Goal: Information Seeking & Learning: Check status

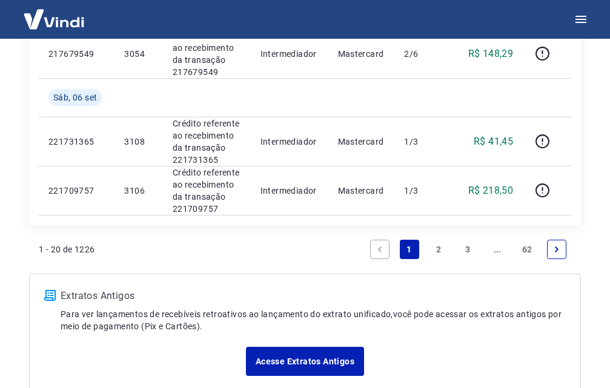
scroll to position [1373, 0]
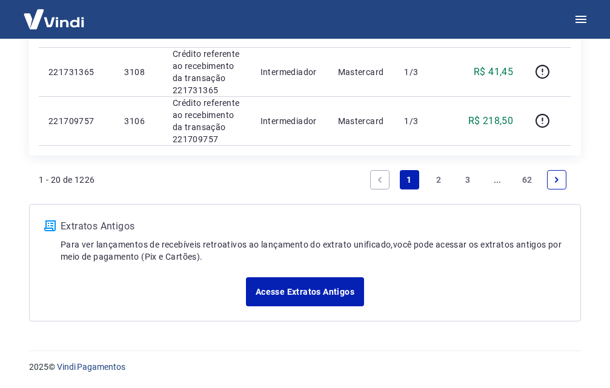
click at [441, 176] on link "2" at bounding box center [438, 179] width 19 height 19
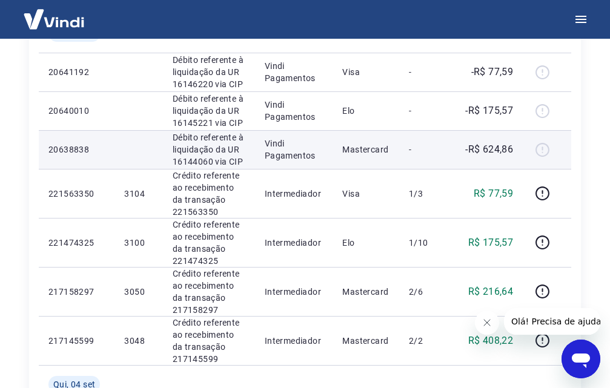
click at [502, 153] on p "-R$ 624,86" at bounding box center [489, 149] width 48 height 15
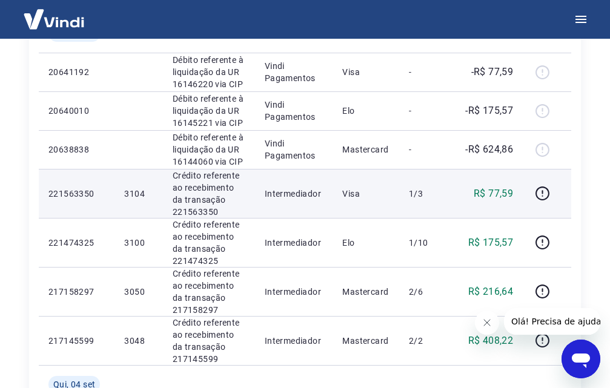
click at [497, 193] on p "R$ 77,59" at bounding box center [493, 194] width 39 height 15
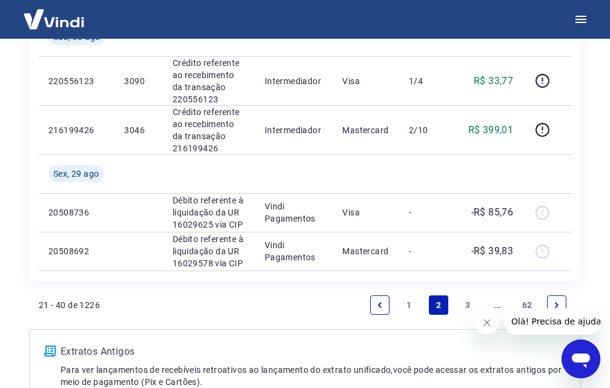
scroll to position [1291, 0]
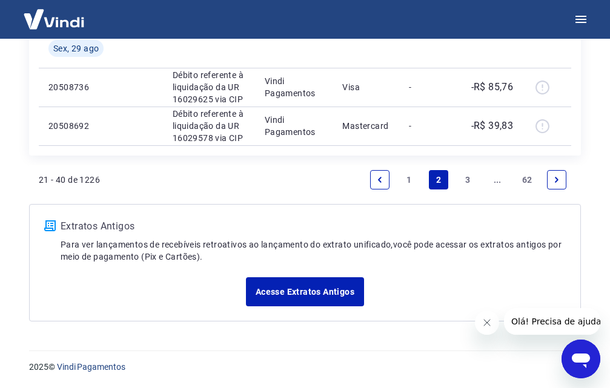
click at [466, 174] on link "3" at bounding box center [468, 179] width 19 height 19
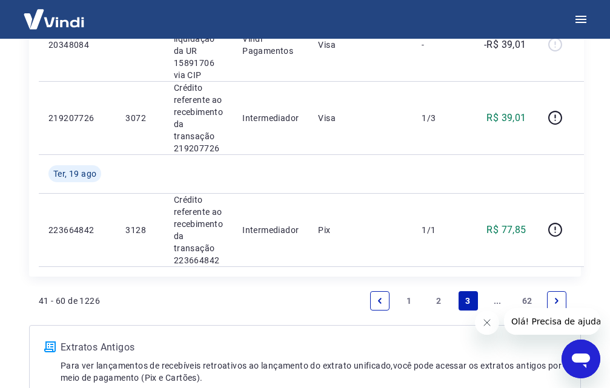
scroll to position [1787, 0]
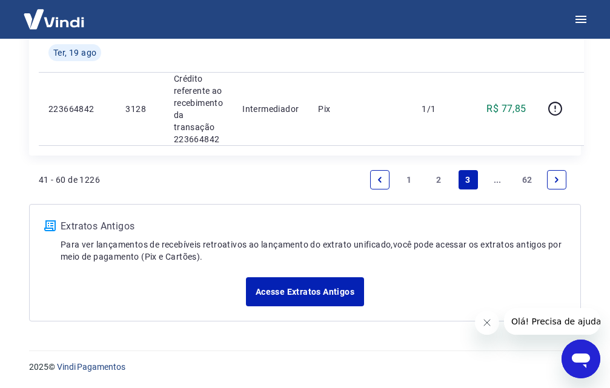
click at [495, 182] on link "..." at bounding box center [497, 179] width 19 height 19
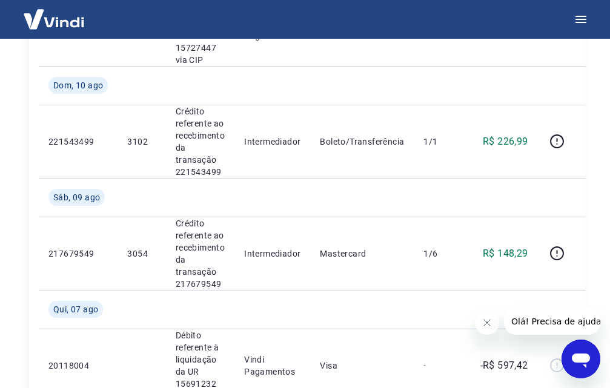
scroll to position [1757, 0]
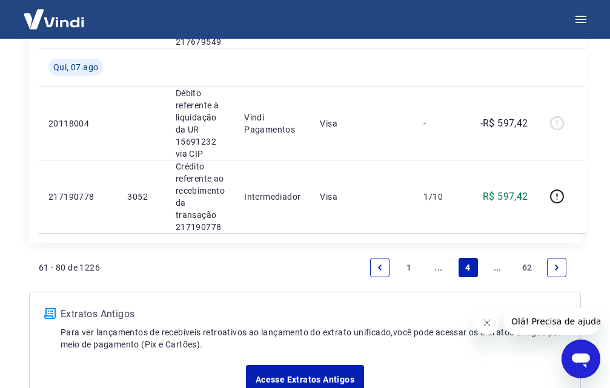
click at [490, 323] on icon "Fechar mensagem da empresa" at bounding box center [487, 323] width 10 height 10
drag, startPoint x: 493, startPoint y: 267, endPoint x: 530, endPoint y: 297, distance: 47.7
click at [494, 266] on link "..." at bounding box center [497, 267] width 19 height 19
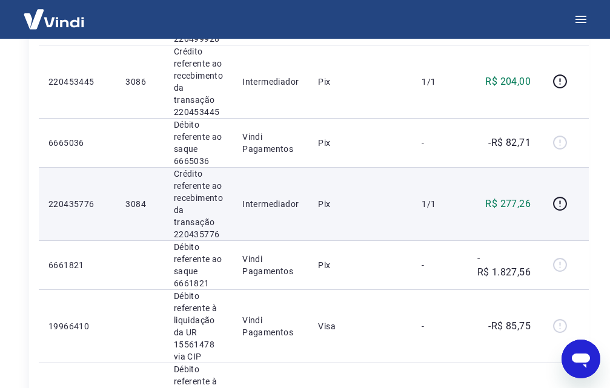
scroll to position [788, 0]
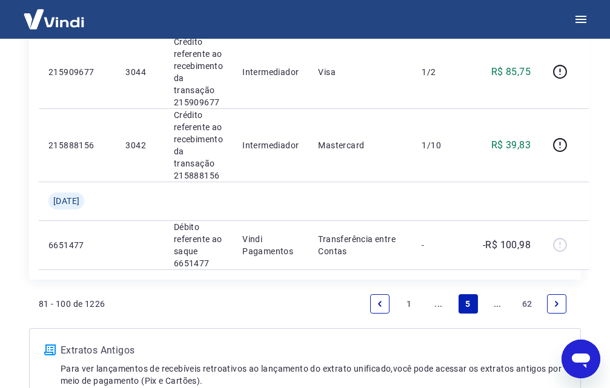
drag, startPoint x: 613, startPoint y: 302, endPoint x: 20, endPoint y: 1, distance: 664.7
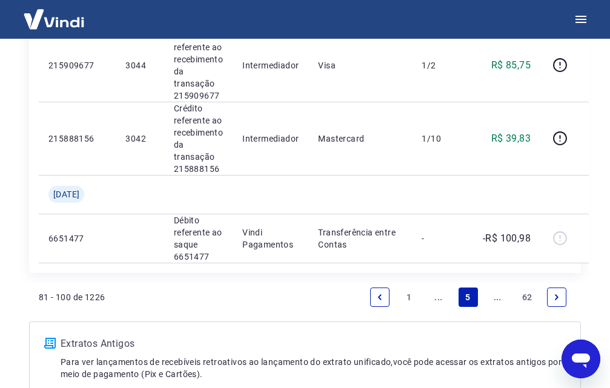
click at [497, 300] on link "..." at bounding box center [497, 297] width 19 height 19
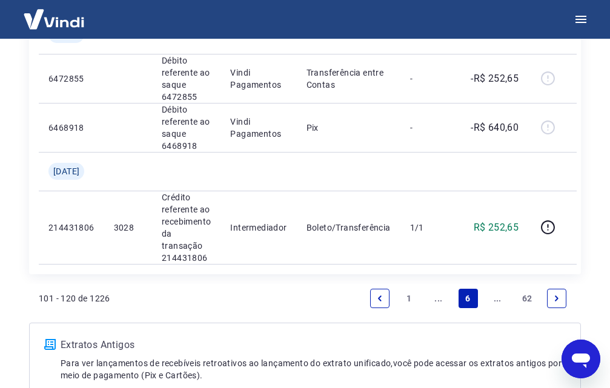
scroll to position [1918, 0]
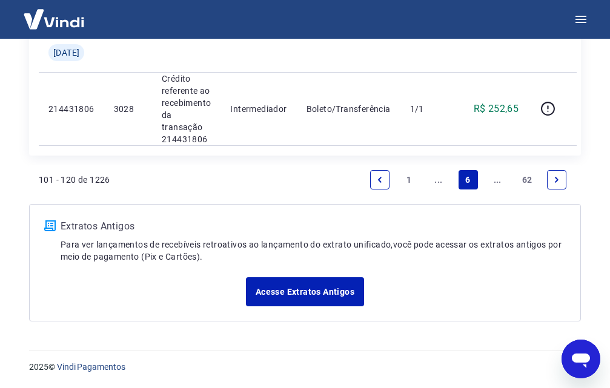
click at [496, 178] on link "..." at bounding box center [497, 179] width 19 height 19
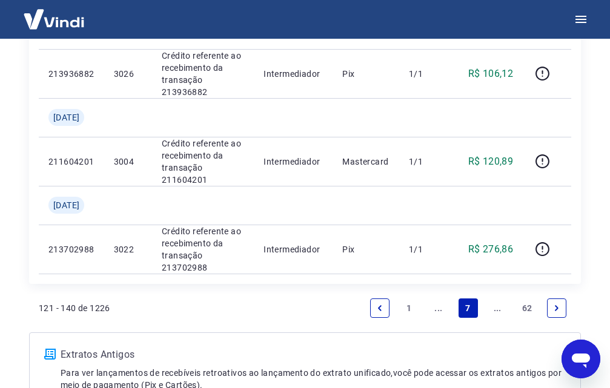
scroll to position [1272, 0]
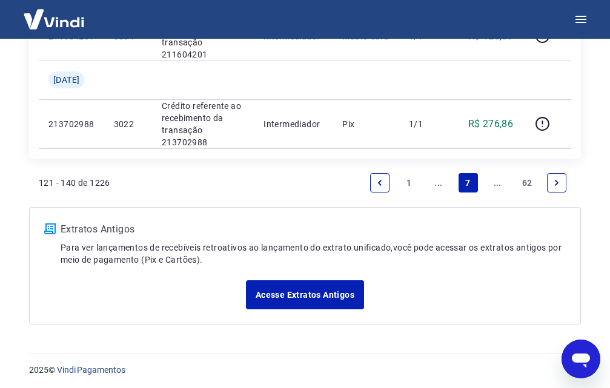
click at [434, 186] on link "..." at bounding box center [438, 182] width 19 height 19
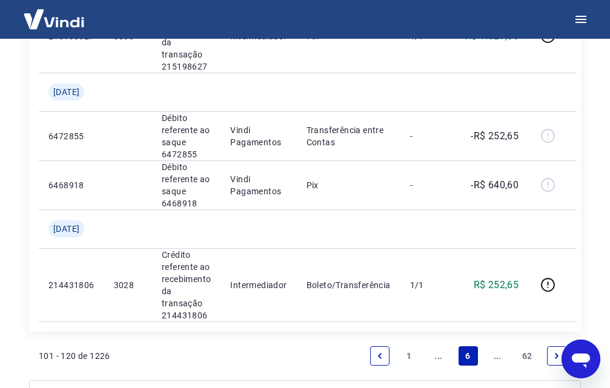
scroll to position [1745, 0]
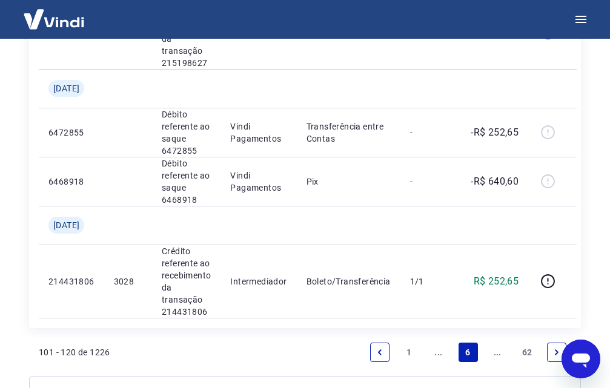
click at [444, 358] on link "..." at bounding box center [438, 352] width 19 height 19
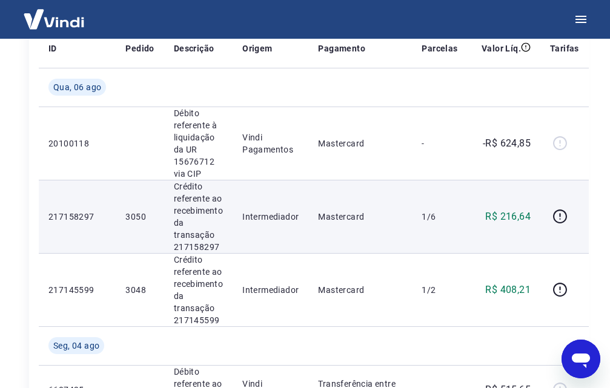
scroll to position [182, 0]
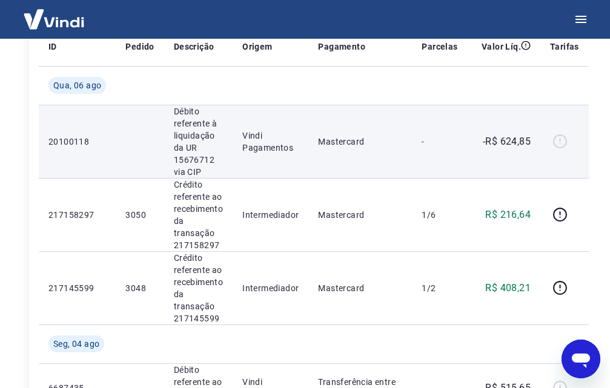
click at [196, 124] on p "Débito referente à liquidação da UR 15676712 via CIP" at bounding box center [198, 141] width 49 height 73
click at [192, 167] on p "Débito referente à liquidação da UR 15676712 via CIP" at bounding box center [198, 141] width 49 height 73
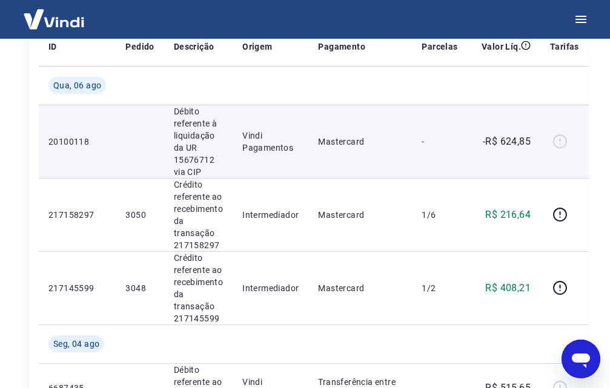
click at [194, 156] on p "Débito referente à liquidação da UR 15676712 via CIP" at bounding box center [198, 141] width 49 height 73
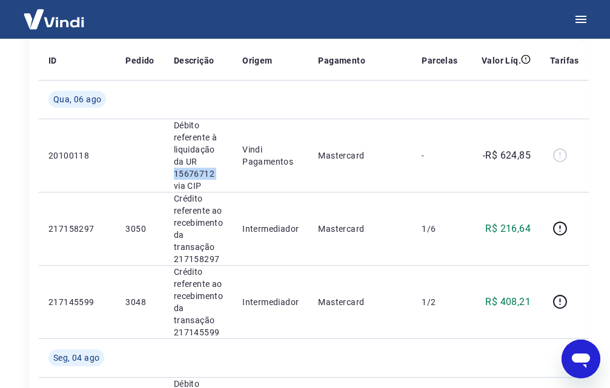
scroll to position [151, 0]
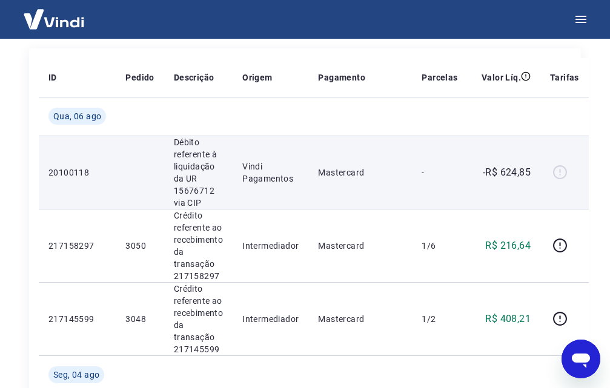
click at [518, 171] on p "-R$ 624,85" at bounding box center [507, 172] width 48 height 15
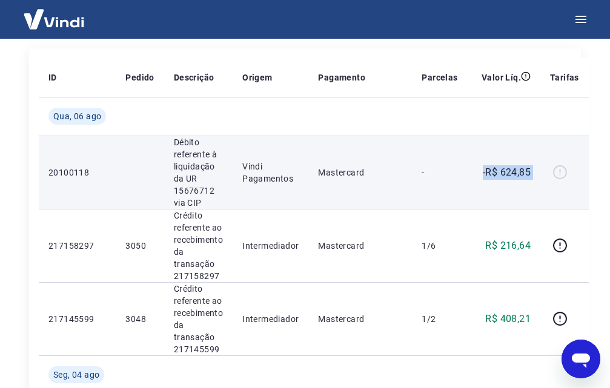
click at [518, 171] on p "-R$ 624,85" at bounding box center [507, 172] width 48 height 15
click at [498, 173] on p "-R$ 624,85" at bounding box center [507, 172] width 48 height 15
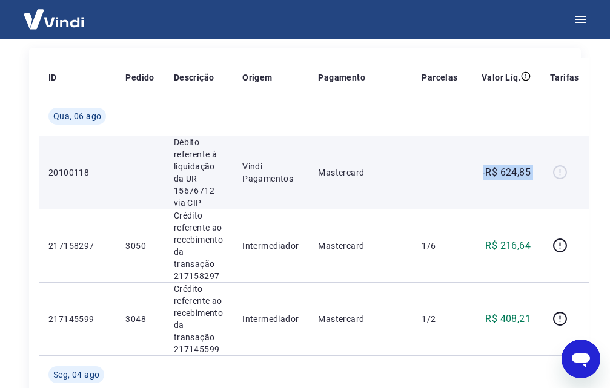
click at [508, 179] on p "-R$ 624,85" at bounding box center [507, 172] width 48 height 15
click at [505, 170] on p "-R$ 624,85" at bounding box center [507, 172] width 48 height 15
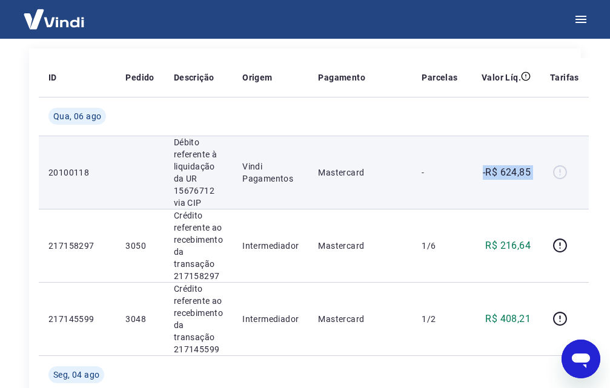
click at [505, 170] on p "-R$ 624,85" at bounding box center [507, 172] width 48 height 15
click at [516, 173] on p "-R$ 624,85" at bounding box center [507, 172] width 48 height 15
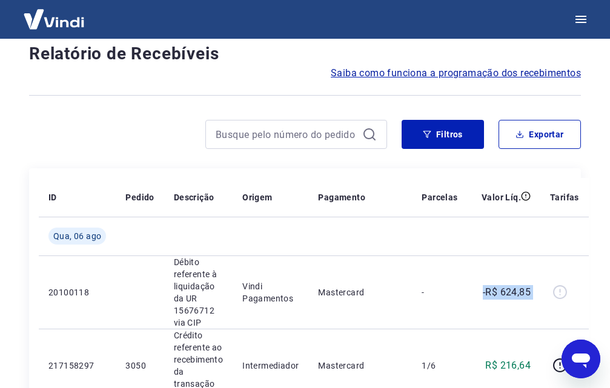
scroll to position [30, 0]
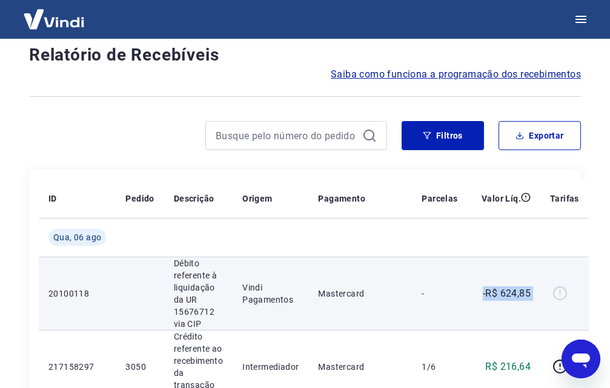
click at [515, 299] on p "-R$ 624,85" at bounding box center [507, 294] width 48 height 15
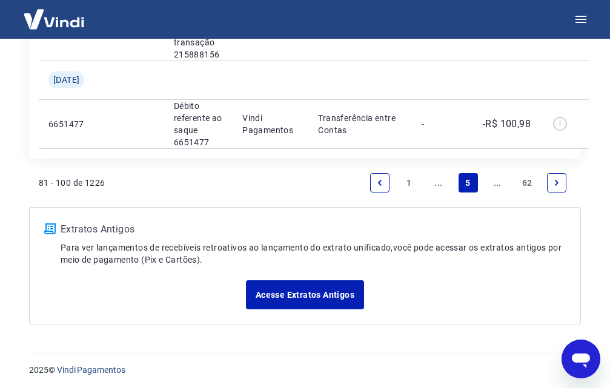
scroll to position [1641, 0]
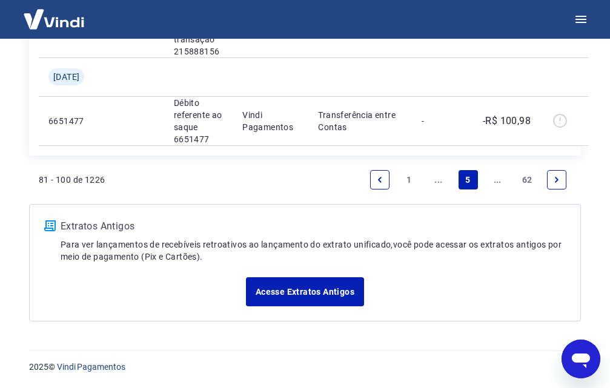
click at [439, 179] on link "..." at bounding box center [438, 179] width 19 height 19
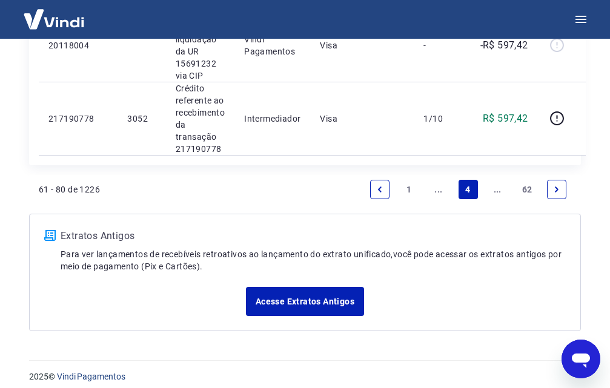
scroll to position [1845, 0]
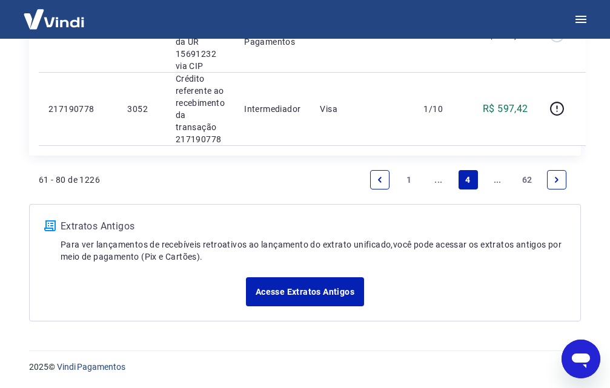
click at [437, 181] on link "..." at bounding box center [438, 179] width 19 height 19
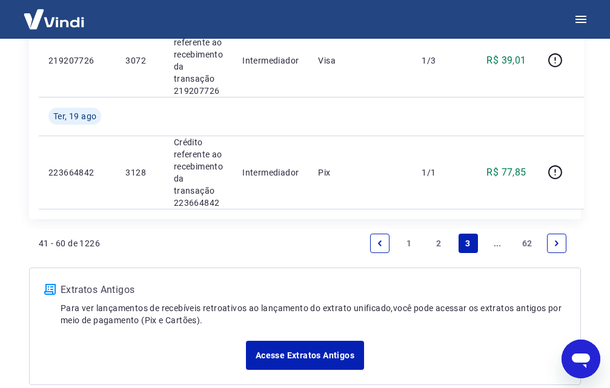
scroll to position [1787, 0]
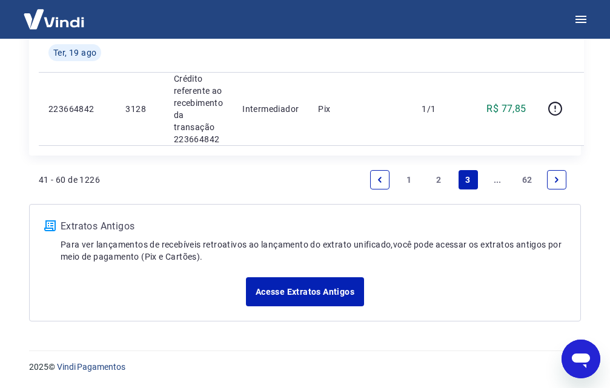
click at [405, 179] on link "1" at bounding box center [409, 179] width 19 height 19
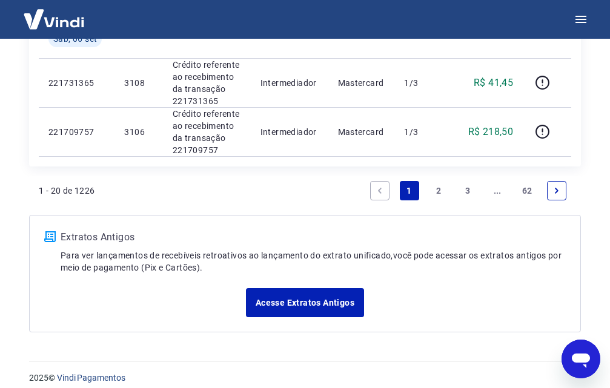
scroll to position [1373, 0]
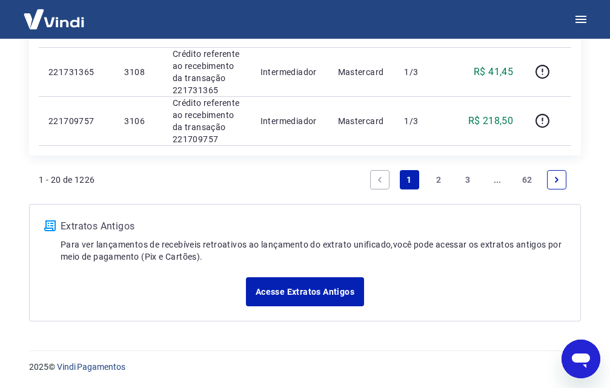
click at [411, 183] on link "1" at bounding box center [409, 179] width 19 height 19
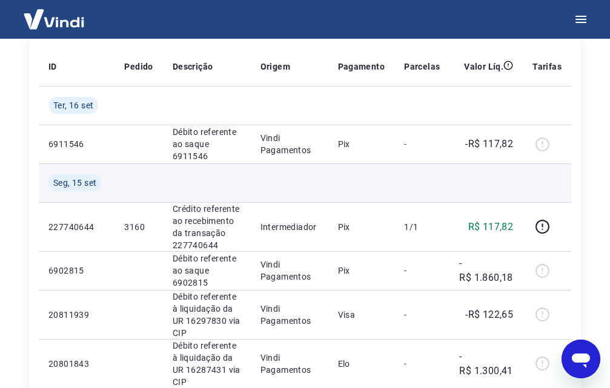
scroll to position [0, 0]
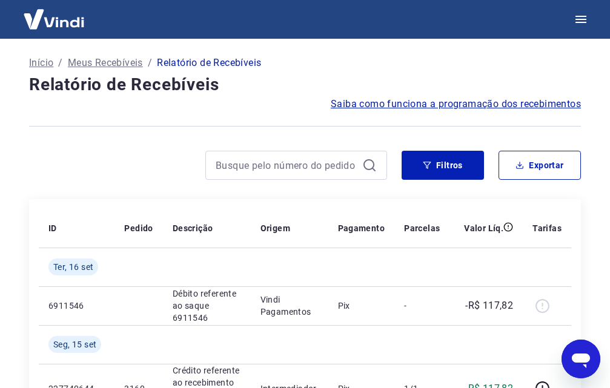
click at [61, 27] on img at bounding box center [54, 19] width 79 height 37
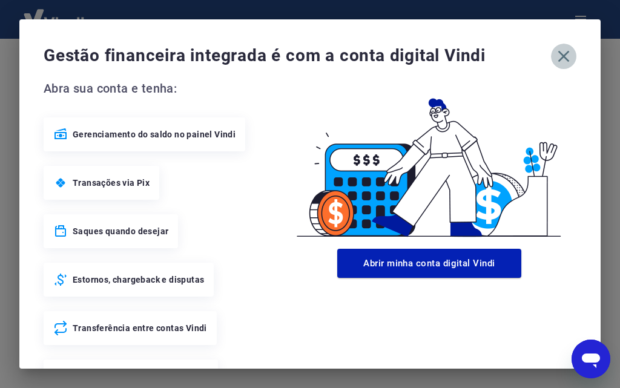
click at [554, 59] on icon "button" at bounding box center [563, 56] width 19 height 19
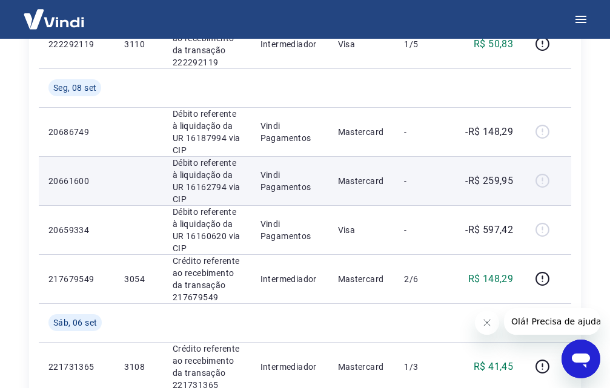
scroll to position [1091, 0]
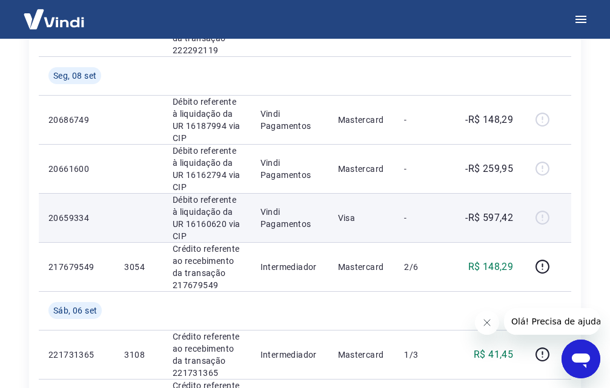
click at [215, 218] on p "Débito referente à liquidação da UR 16160620 via CIP" at bounding box center [207, 218] width 68 height 48
click at [203, 222] on p "Débito referente à liquidação da UR 16160620 via CIP" at bounding box center [207, 218] width 68 height 48
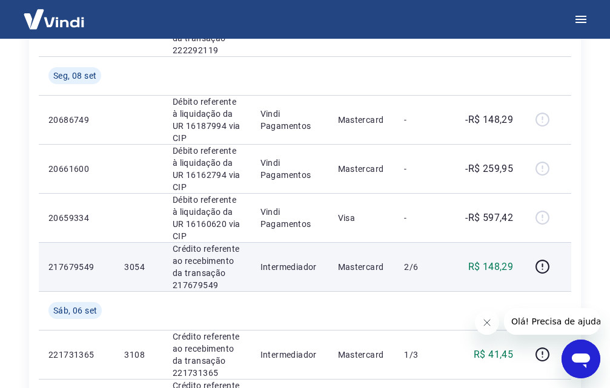
click at [211, 247] on p "Crédito referente ao recebimento da transação 217679549" at bounding box center [207, 267] width 68 height 48
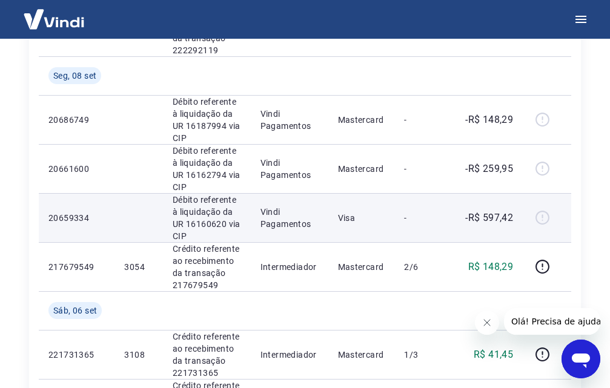
click at [206, 227] on p "Débito referente à liquidação da UR 16160620 via CIP" at bounding box center [207, 218] width 68 height 48
copy p "16160620"
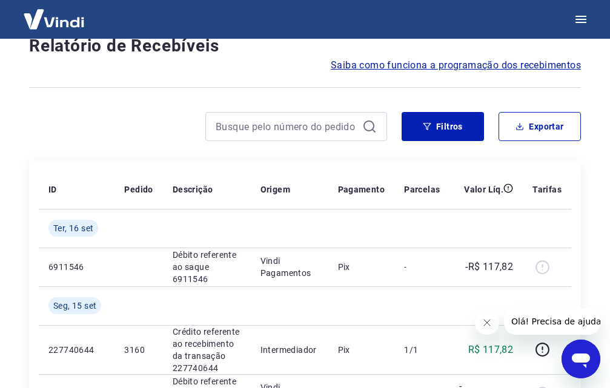
scroll to position [0, 0]
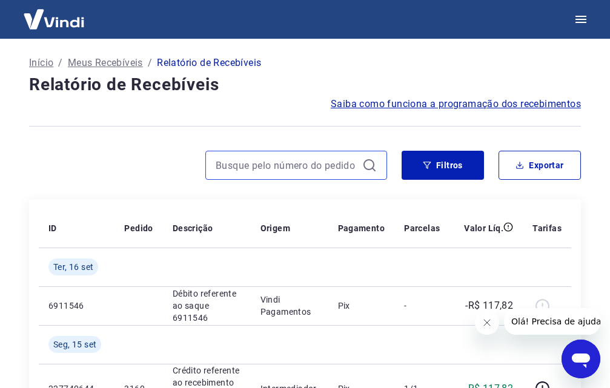
click at [299, 161] on input at bounding box center [287, 165] width 142 height 18
paste input "16160620"
click at [327, 161] on input "16160620" at bounding box center [287, 165] width 142 height 18
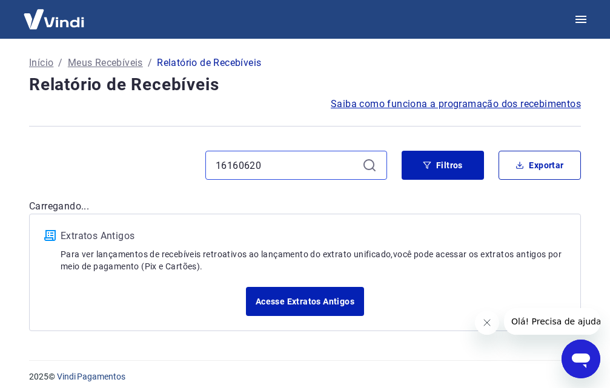
type input "16160620"
click at [371, 164] on icon at bounding box center [369, 165] width 15 height 15
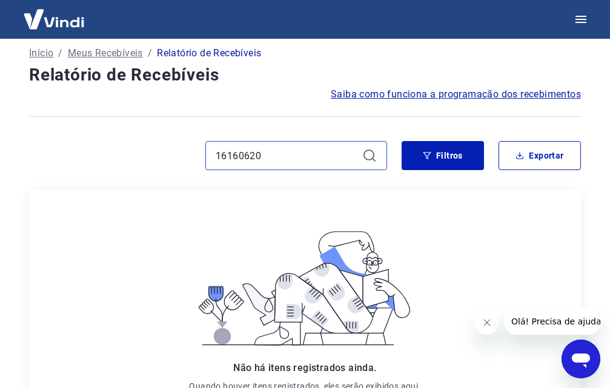
click at [342, 161] on input "16160620" at bounding box center [287, 156] width 142 height 18
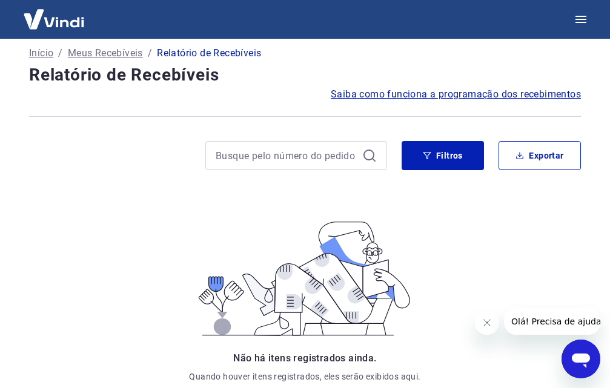
click at [377, 150] on div at bounding box center [296, 155] width 182 height 29
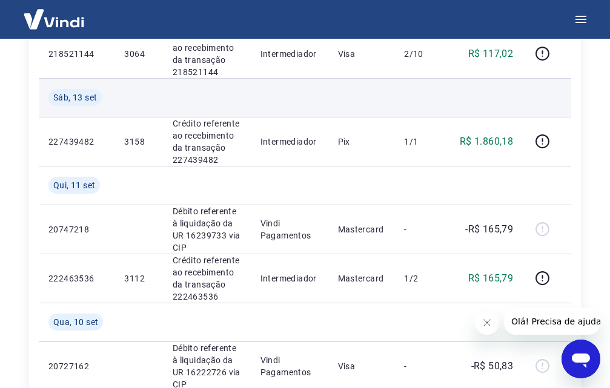
scroll to position [768, 0]
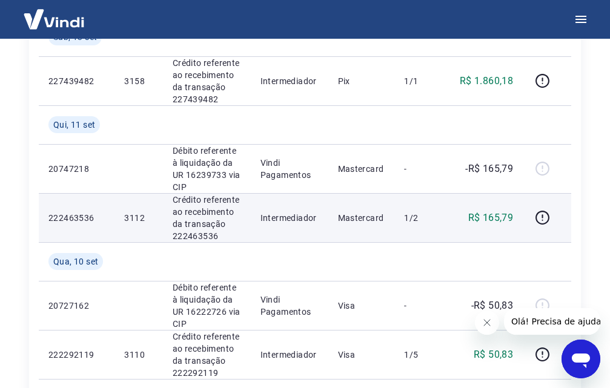
click at [130, 219] on p "3112" at bounding box center [138, 218] width 28 height 12
copy p "3112"
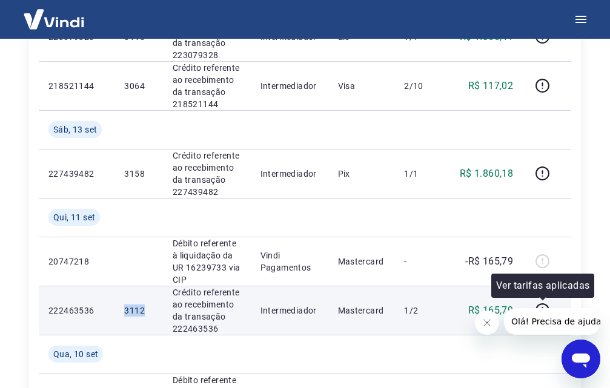
scroll to position [586, 0]
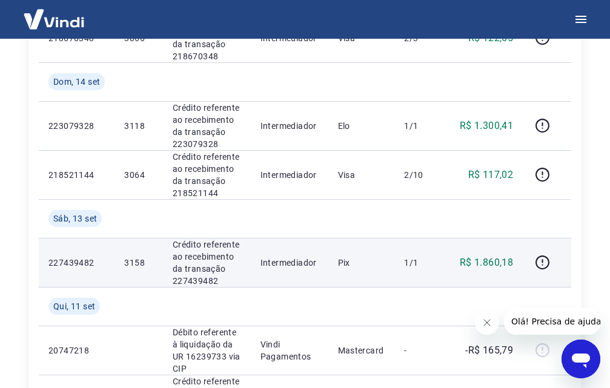
click at [128, 269] on td "3158" at bounding box center [139, 262] width 48 height 49
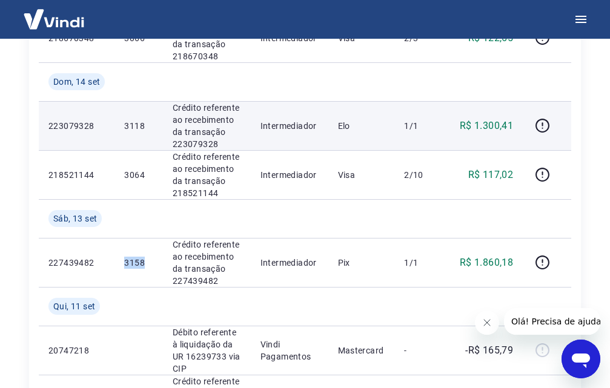
copy p "3158"
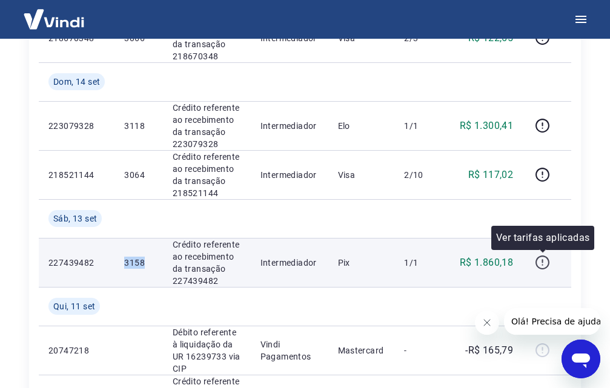
click at [548, 261] on icon "button" at bounding box center [542, 262] width 15 height 15
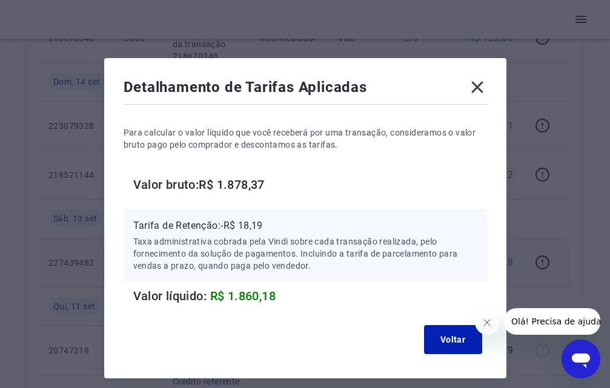
click at [255, 181] on h6 "Valor bruto: R$ 1.878,37" at bounding box center [310, 184] width 354 height 19
click at [257, 181] on h6 "Valor bruto: R$ 1.878,37" at bounding box center [310, 184] width 354 height 19
click at [258, 182] on h6 "Valor bruto: R$ 1.878,37" at bounding box center [310, 184] width 354 height 19
copy h6 "1.878,37"
click at [476, 84] on icon at bounding box center [477, 87] width 19 height 19
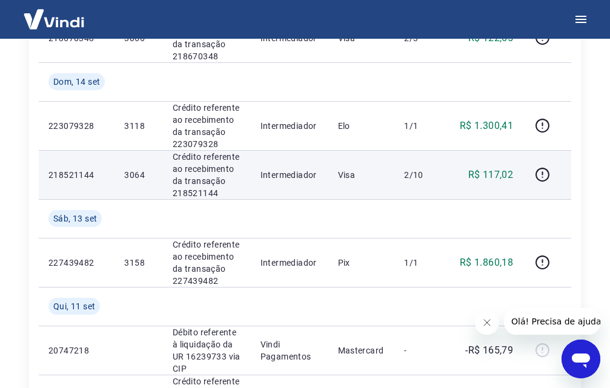
click at [138, 171] on p "3064" at bounding box center [138, 175] width 28 height 12
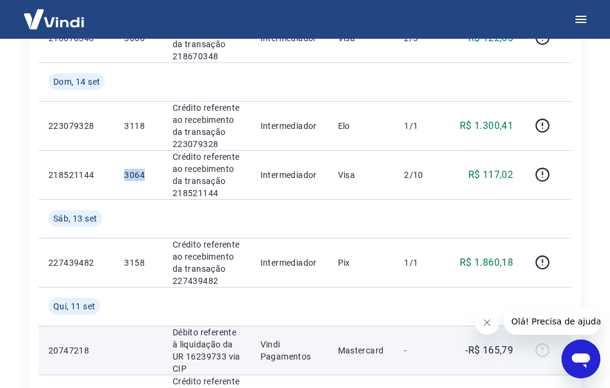
copy p "3064"
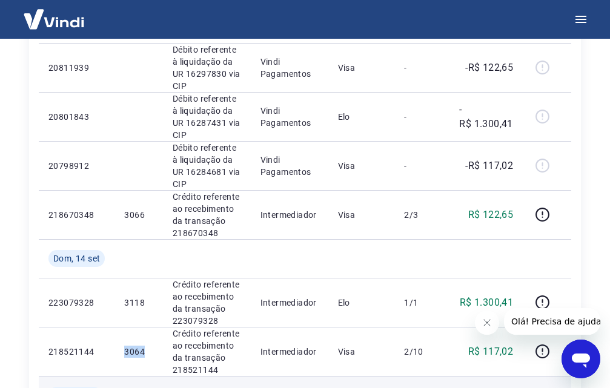
scroll to position [404, 0]
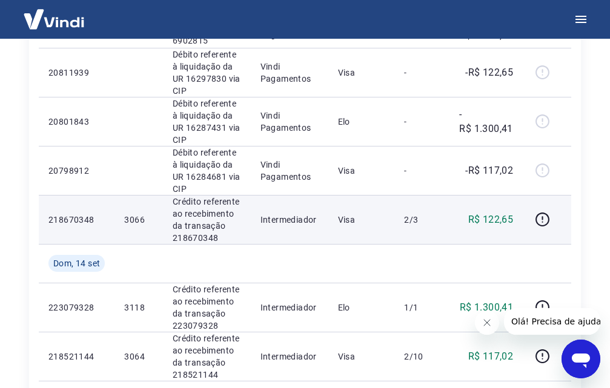
click at [133, 214] on p "3066" at bounding box center [138, 220] width 28 height 12
copy p "3066"
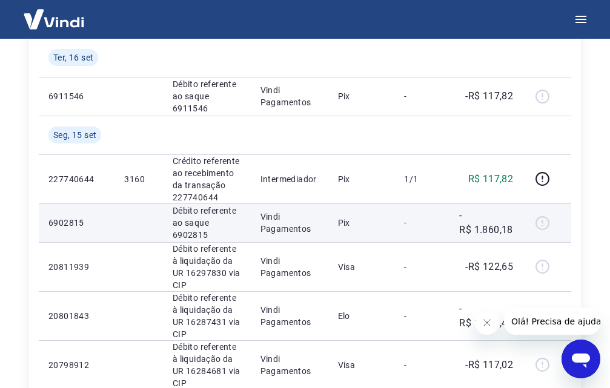
scroll to position [162, 0]
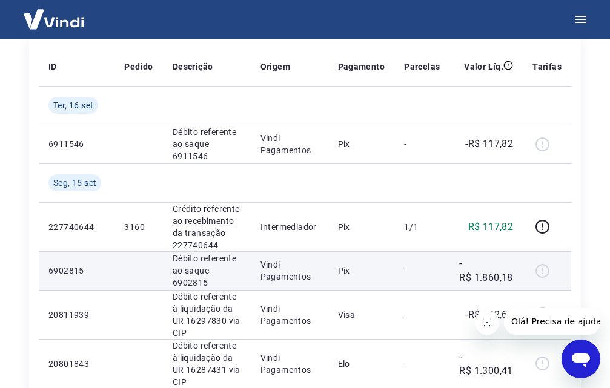
click at [213, 255] on p "Débito referente ao saque 6902815" at bounding box center [207, 271] width 68 height 36
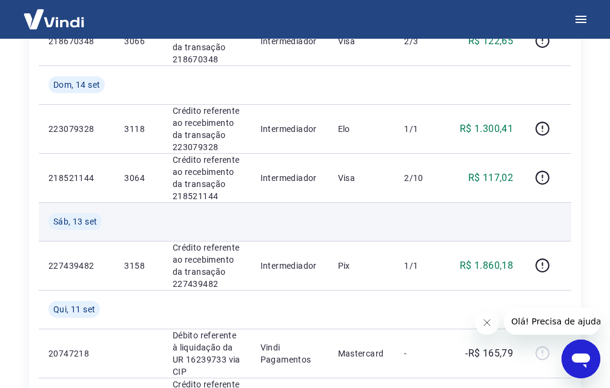
scroll to position [586, 0]
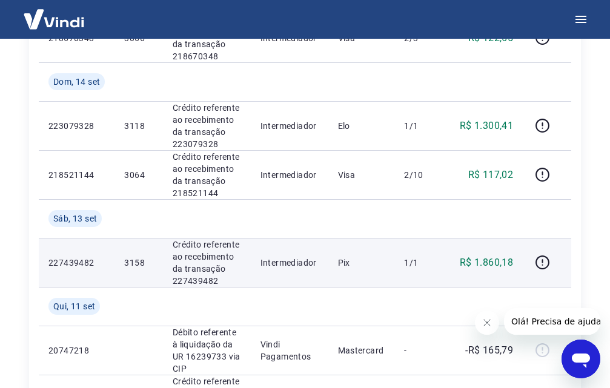
click at [407, 264] on p "1/1" at bounding box center [422, 263] width 36 height 12
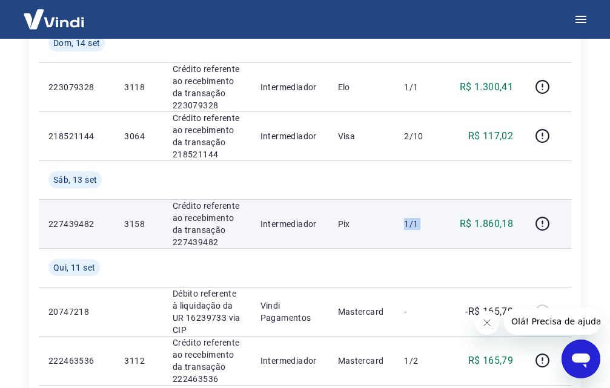
scroll to position [646, 0]
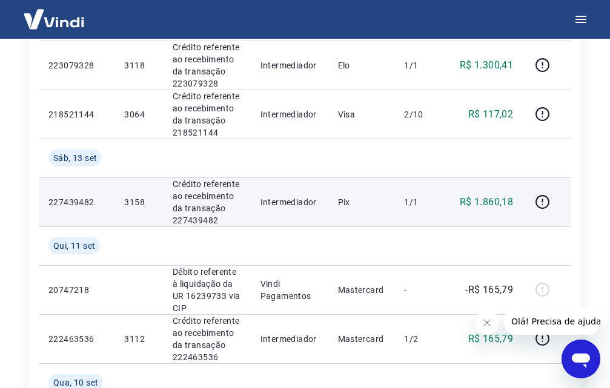
click at [206, 208] on p "Crédito referente ao recebimento da transação 227439482" at bounding box center [207, 202] width 68 height 48
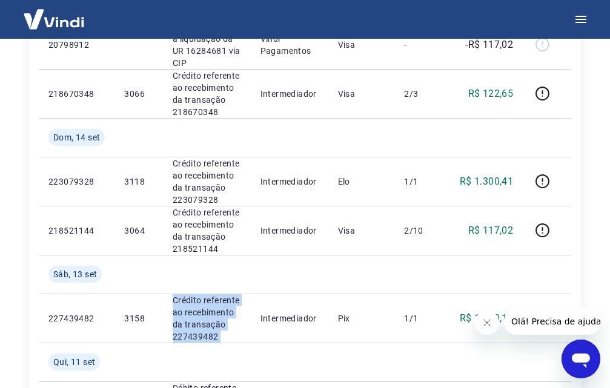
scroll to position [525, 0]
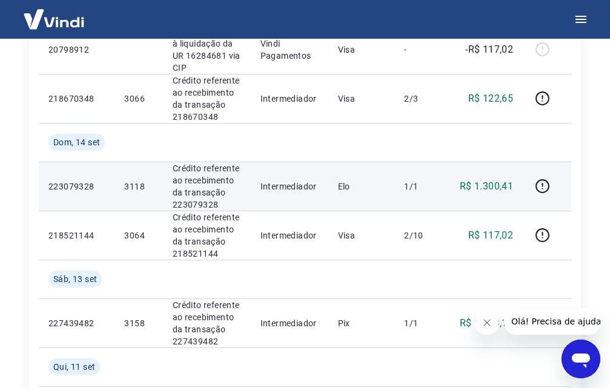
click at [134, 188] on p "3118" at bounding box center [138, 187] width 28 height 12
click at [135, 188] on p "3118" at bounding box center [138, 187] width 28 height 12
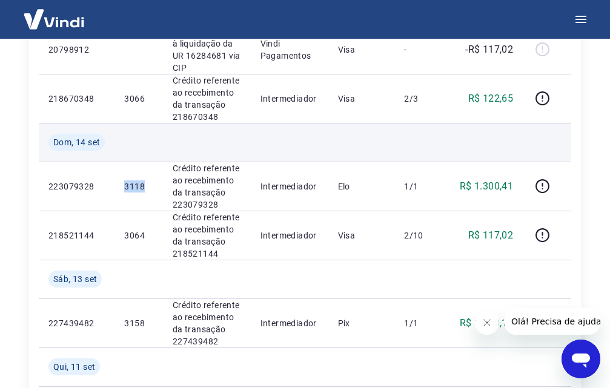
copy p "3118"
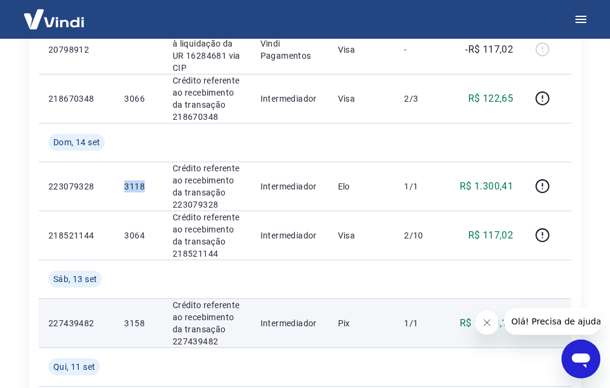
copy p "3118"
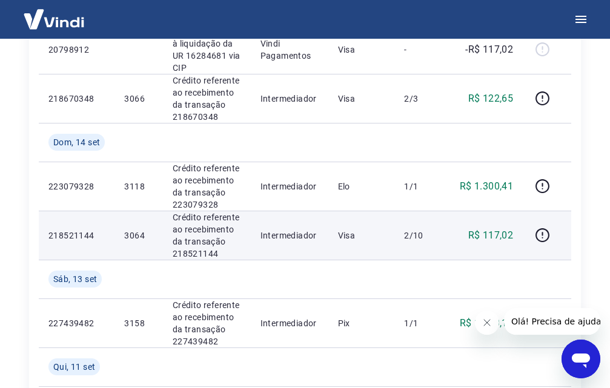
click at [505, 232] on p "R$ 117,02" at bounding box center [490, 235] width 45 height 15
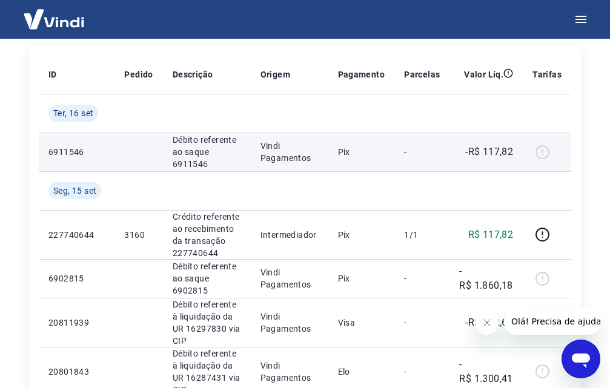
scroll to position [162, 0]
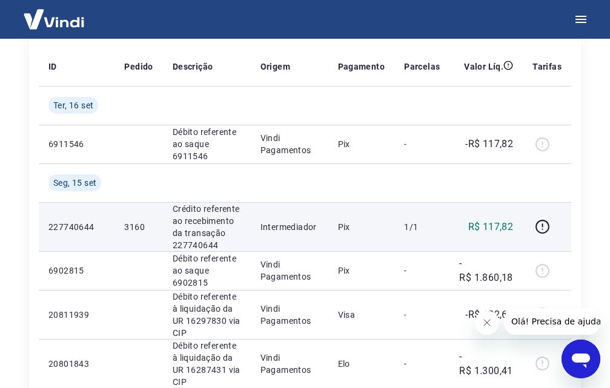
click at [136, 221] on p "3160" at bounding box center [138, 227] width 28 height 12
drag, startPoint x: 136, startPoint y: 221, endPoint x: 137, endPoint y: 228, distance: 6.8
click at [137, 228] on p "3160" at bounding box center [138, 227] width 28 height 12
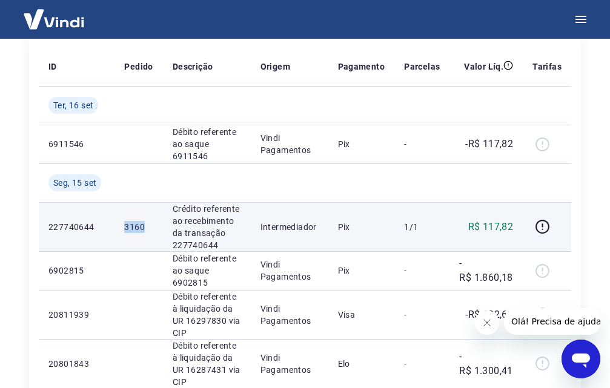
copy p "3160"
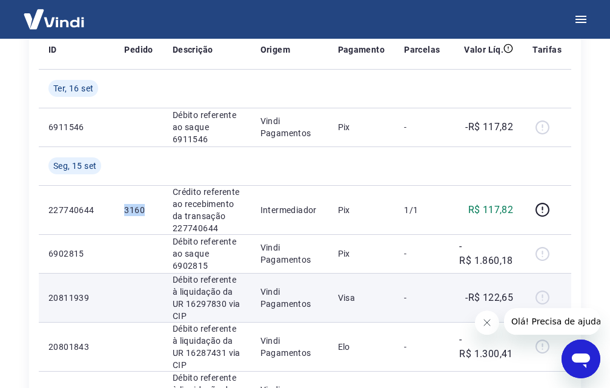
scroll to position [182, 0]
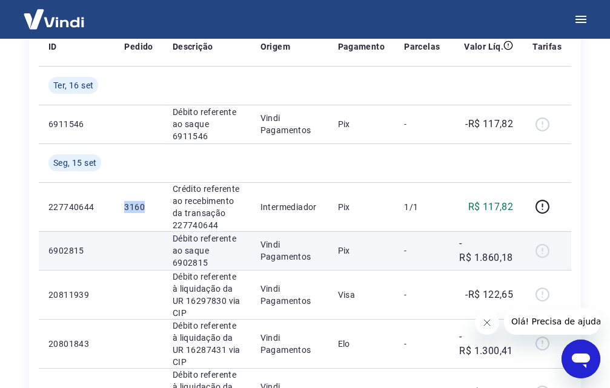
copy p "3160"
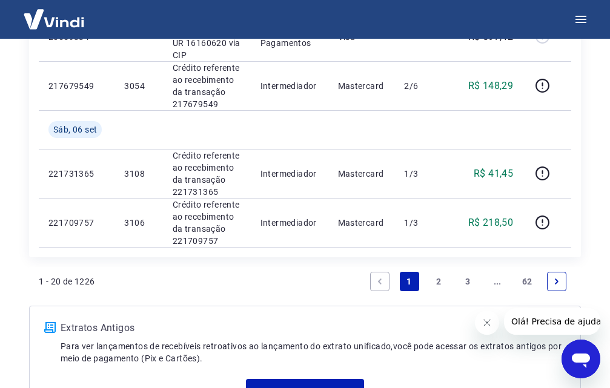
scroll to position [1272, 0]
drag, startPoint x: 437, startPoint y: 282, endPoint x: 470, endPoint y: 301, distance: 37.5
click at [437, 281] on link "2" at bounding box center [438, 280] width 19 height 19
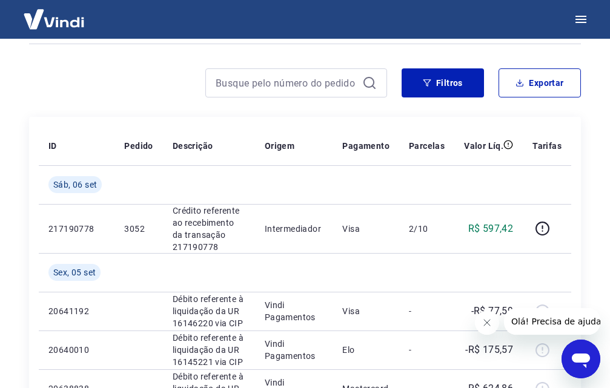
scroll to position [79, 0]
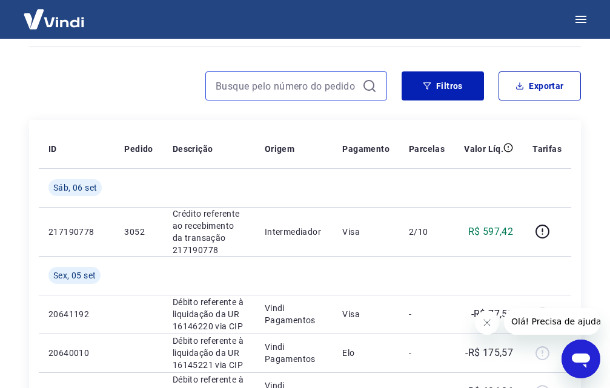
click at [324, 88] on input at bounding box center [287, 86] width 142 height 18
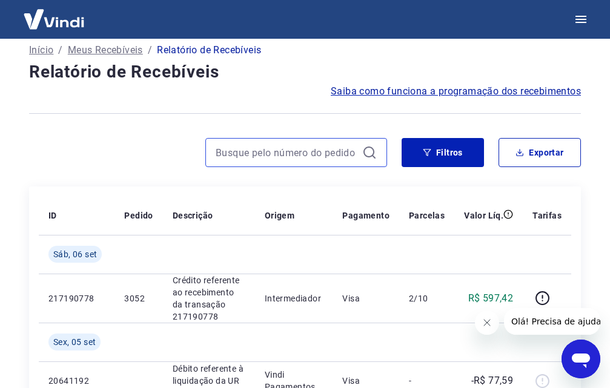
scroll to position [0, 0]
